Goal: Find specific page/section: Find specific page/section

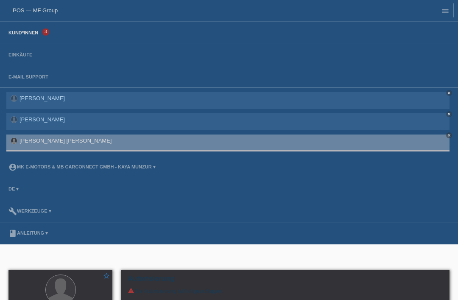
click at [25, 32] on link "Kund*innen" at bounding box center [23, 32] width 38 height 5
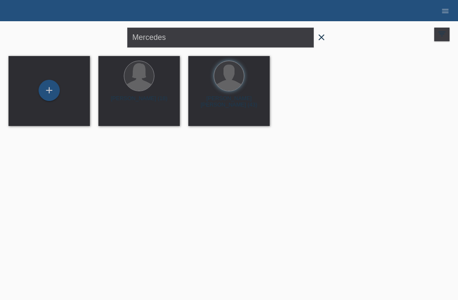
click at [322, 42] on icon "close" at bounding box center [322, 37] width 10 height 10
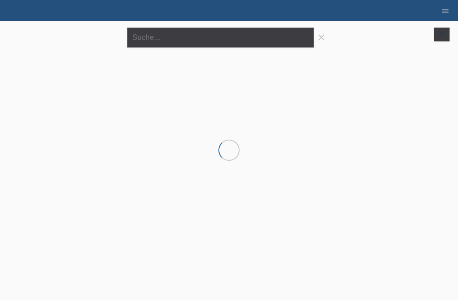
click at [321, 36] on form "close" at bounding box center [229, 38] width 204 height 20
click at [182, 37] on input "text" at bounding box center [220, 38] width 187 height 20
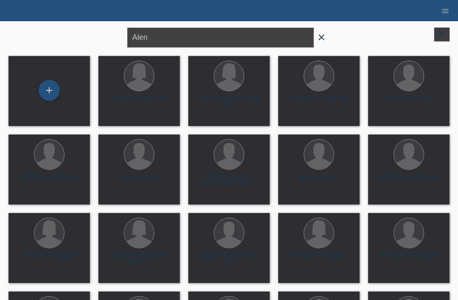
type input "Alen"
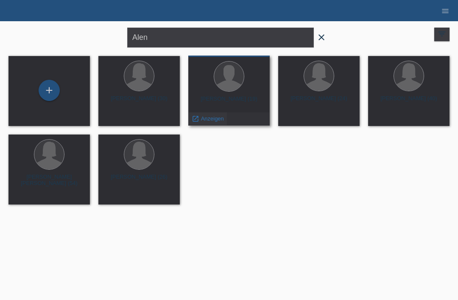
click at [215, 121] on span "Anzeigen" at bounding box center [212, 118] width 23 height 6
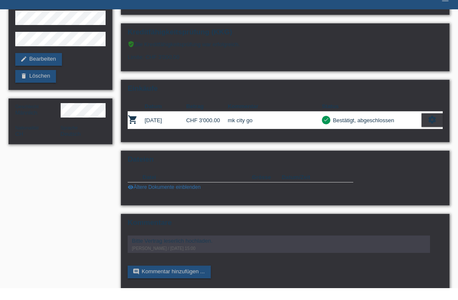
scroll to position [56, 0]
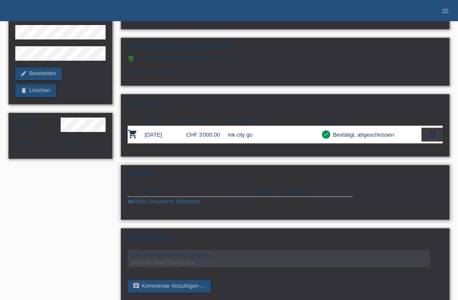
click at [164, 205] on link "visibility Ältere Dokumente einblenden" at bounding box center [164, 202] width 73 height 6
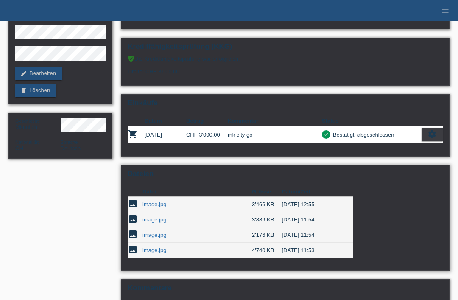
scroll to position [108, 0]
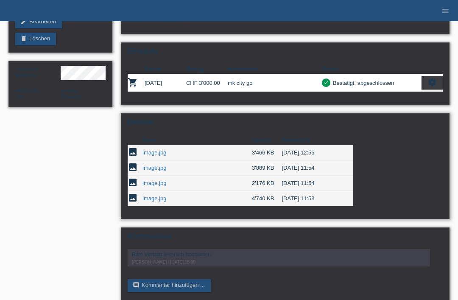
click at [154, 186] on link "image.jpg" at bounding box center [155, 183] width 24 height 6
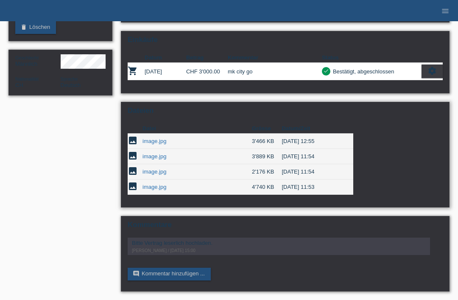
click at [154, 184] on link "image.jpg" at bounding box center [155, 187] width 24 height 6
click at [162, 153] on link "image.jpg" at bounding box center [155, 156] width 24 height 6
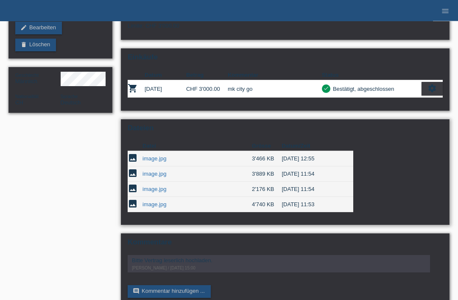
scroll to position [106, 0]
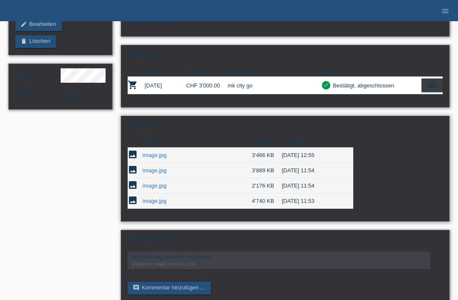
click at [143, 158] on link "image.jpg" at bounding box center [155, 155] width 24 height 6
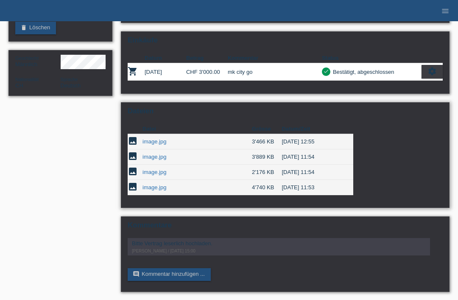
click at [164, 160] on link "image.jpg" at bounding box center [155, 157] width 24 height 6
click at [160, 160] on link "image.jpg" at bounding box center [155, 157] width 24 height 6
click at [154, 145] on link "image.jpg" at bounding box center [155, 141] width 24 height 6
click at [152, 160] on link "image.jpg" at bounding box center [155, 157] width 24 height 6
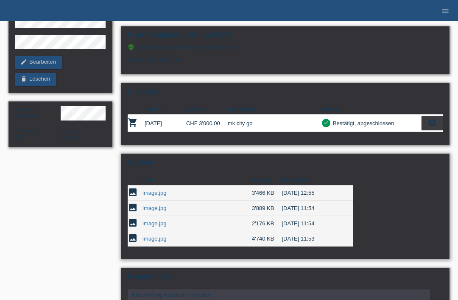
scroll to position [0, 0]
